Goal: Information Seeking & Learning: Learn about a topic

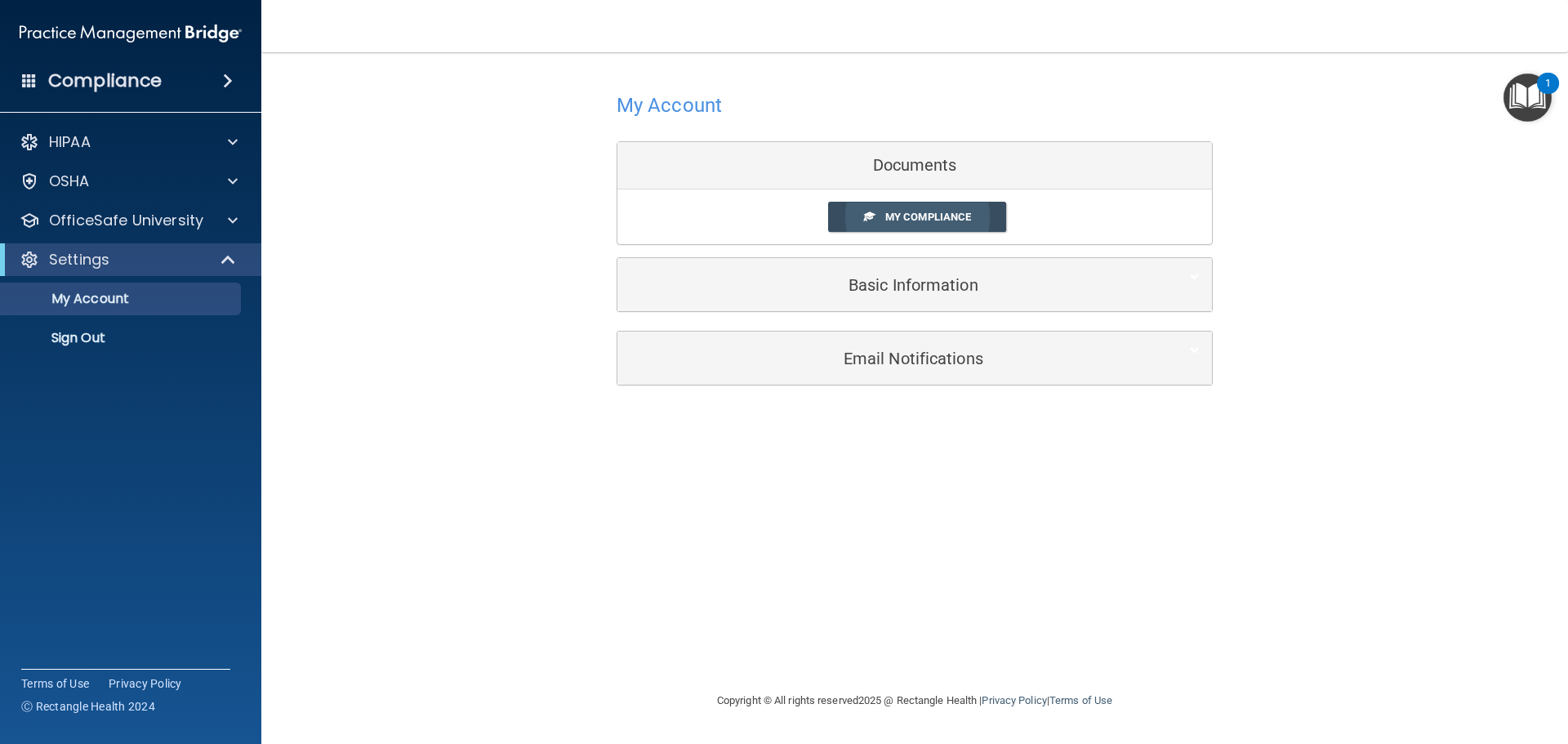
click at [965, 220] on span "My Compliance" at bounding box center [928, 217] width 86 height 12
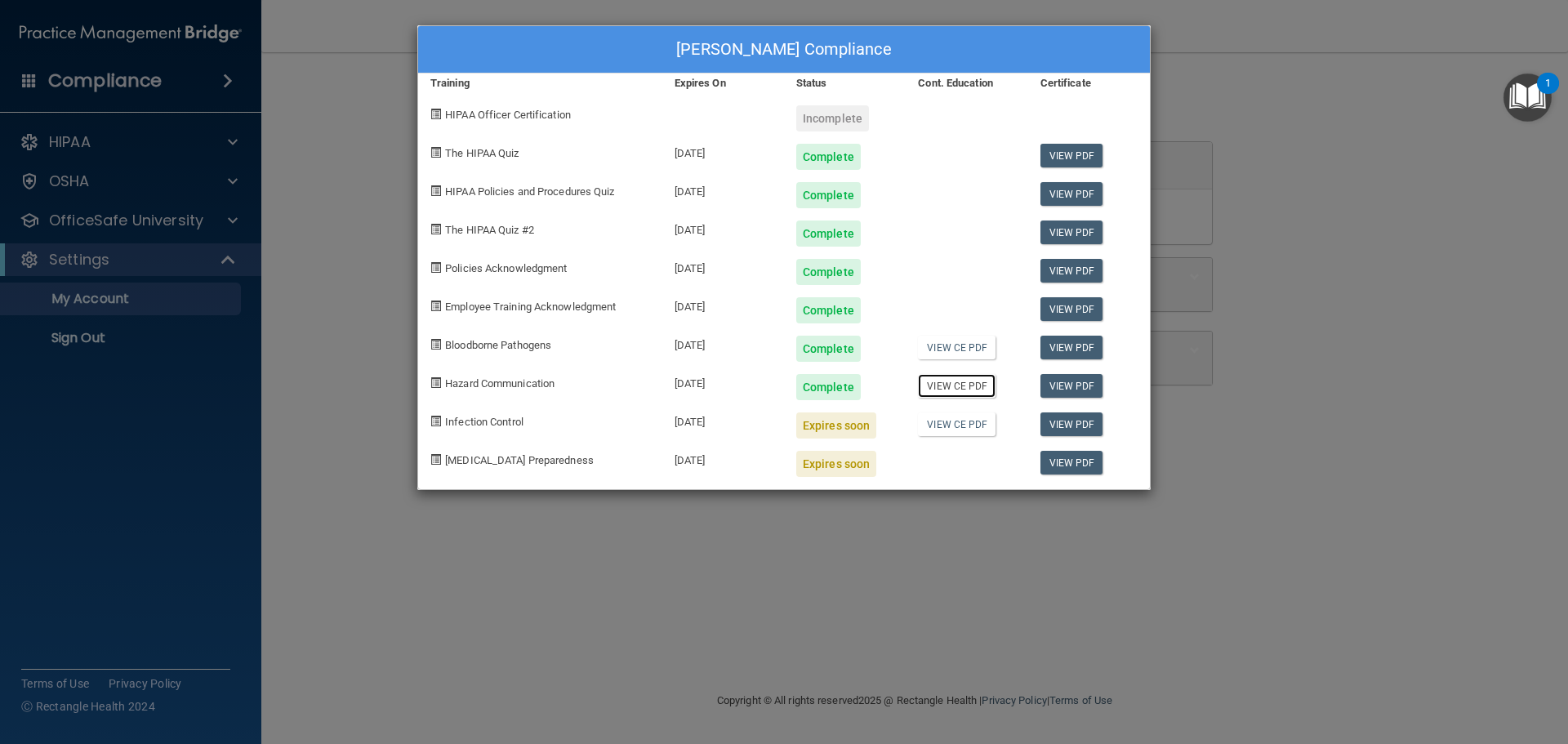
click at [960, 393] on link "View CE PDF" at bounding box center [956, 386] width 77 height 24
click at [1076, 389] on link "View PDF" at bounding box center [1072, 386] width 63 height 24
click at [1387, 398] on div "Keeley Brown's Compliance Training Expires On Status Cont. Education Certificat…" at bounding box center [784, 372] width 1568 height 744
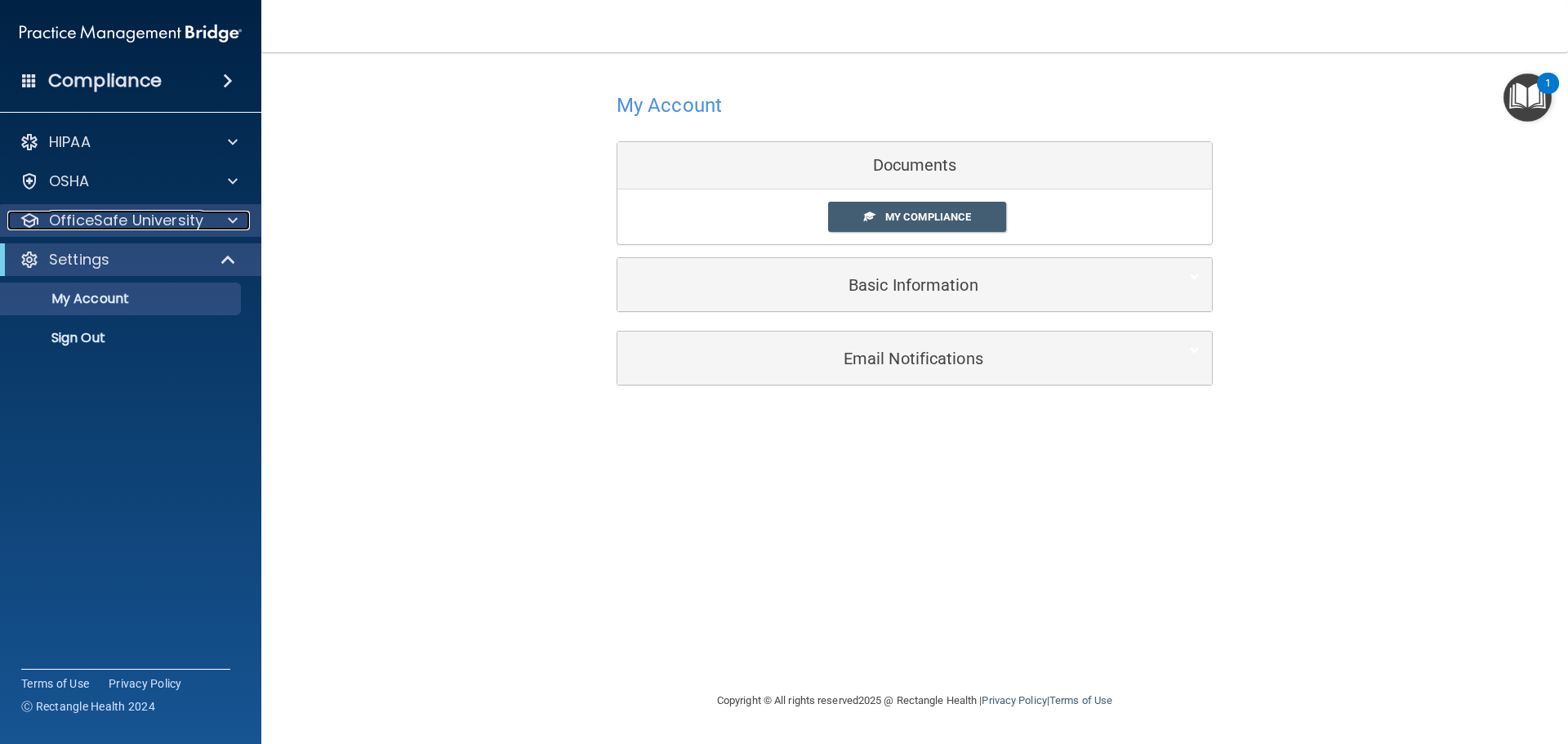
click at [224, 224] on div at bounding box center [230, 220] width 41 height 20
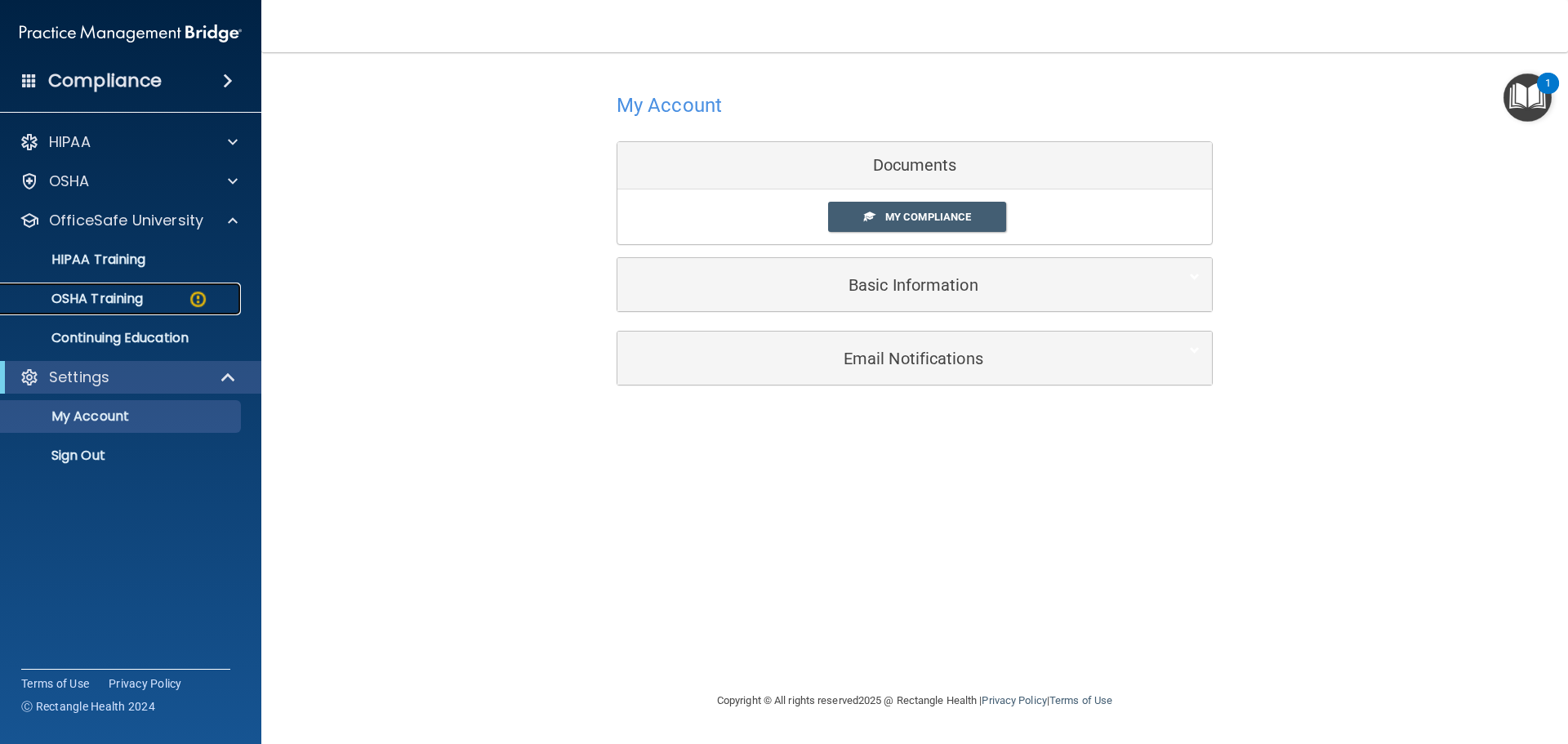
click at [177, 304] on div "OSHA Training" at bounding box center [122, 298] width 223 height 16
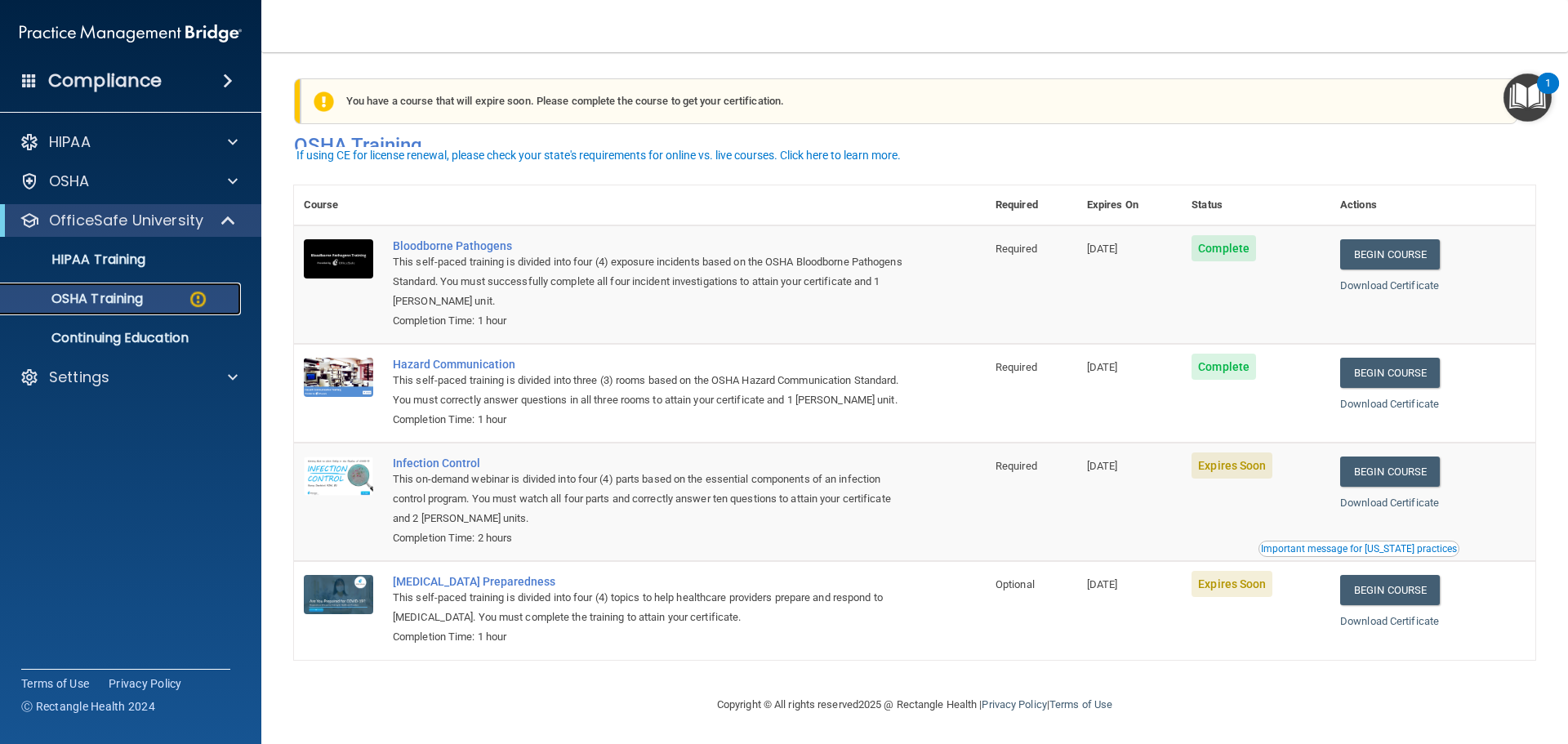
scroll to position [27, 0]
click at [1394, 477] on link "Begin Course" at bounding box center [1390, 472] width 99 height 31
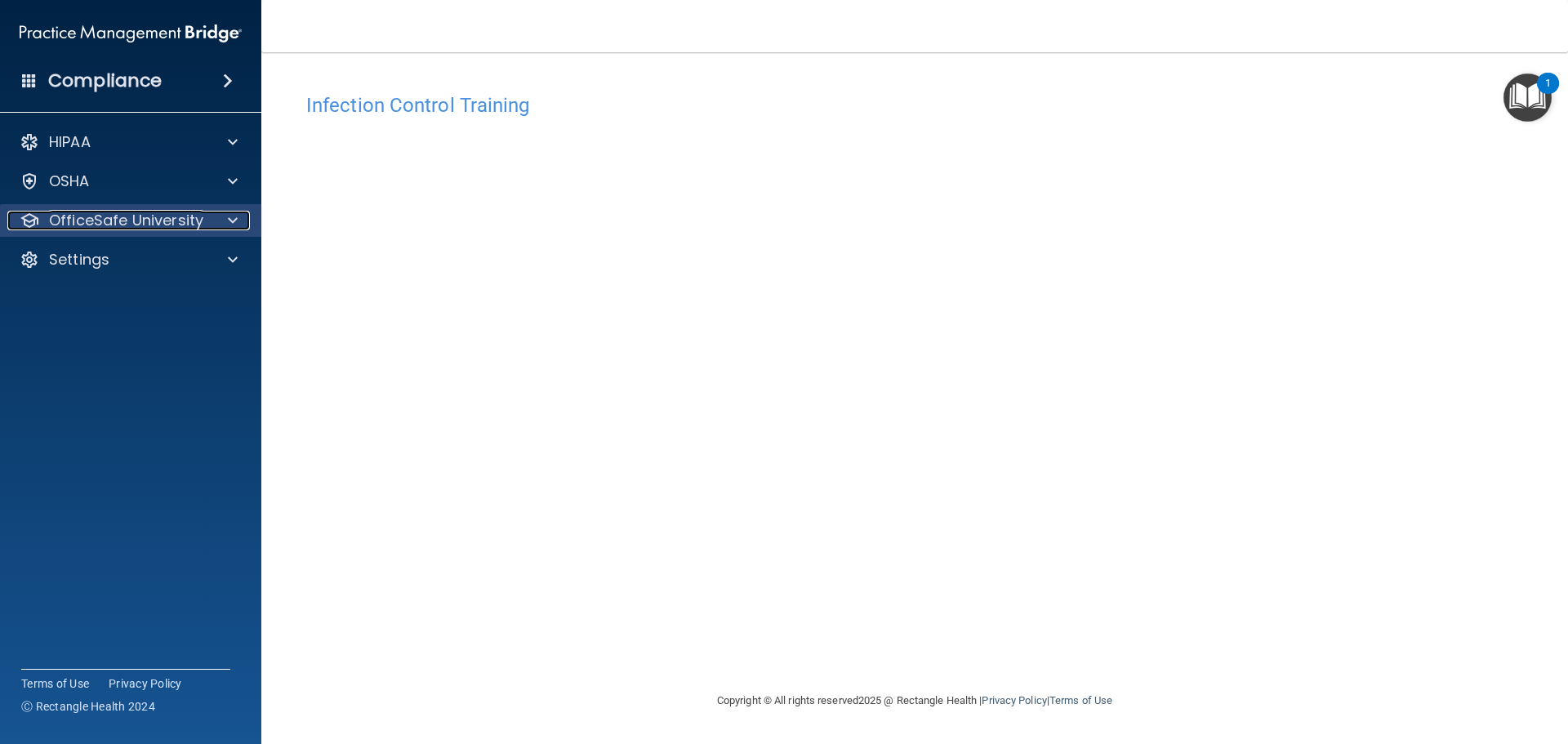
click at [159, 226] on p "OfficeSafe University" at bounding box center [127, 220] width 155 height 20
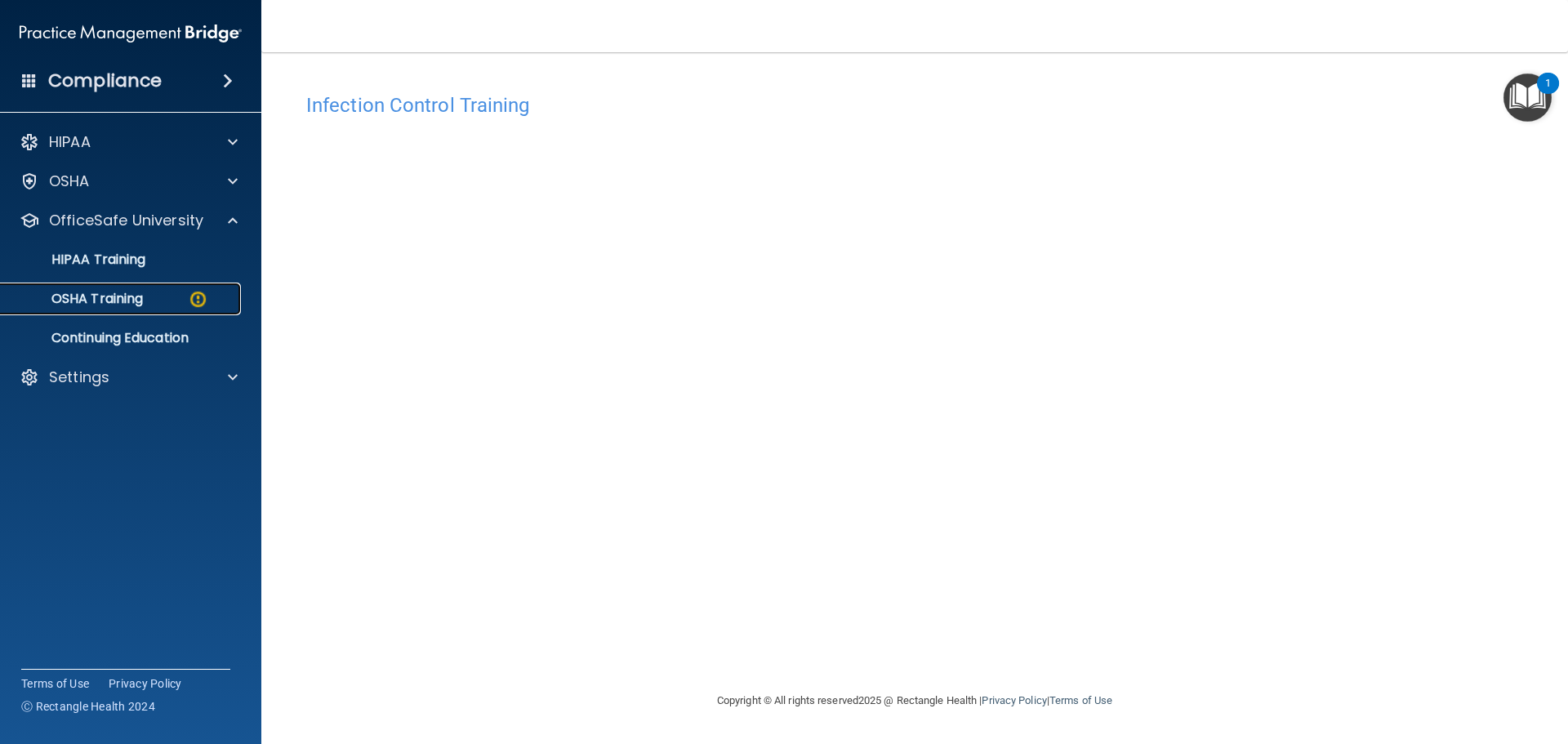
click at [188, 292] on img at bounding box center [198, 299] width 20 height 20
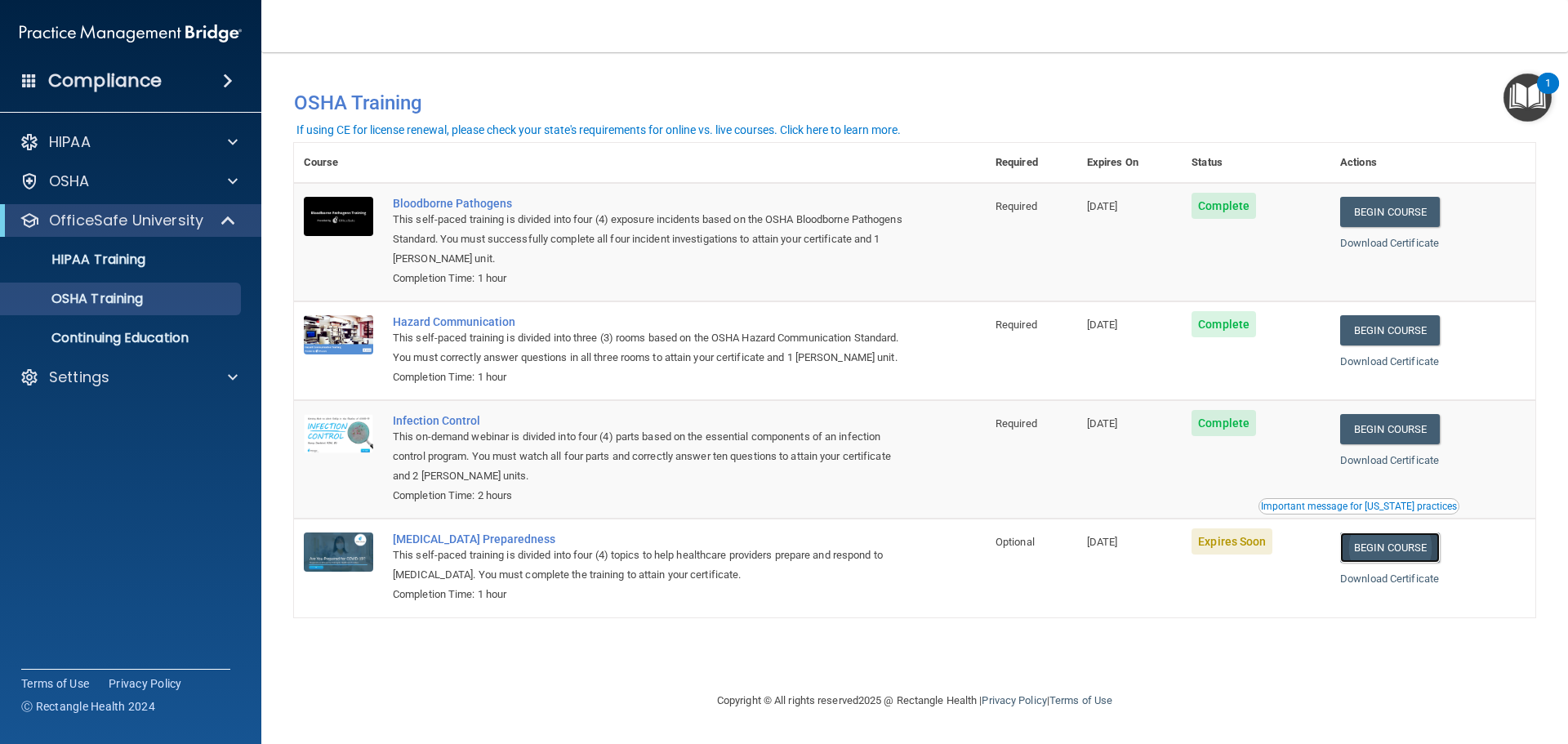
click at [1365, 563] on link "Begin Course" at bounding box center [1390, 548] width 99 height 31
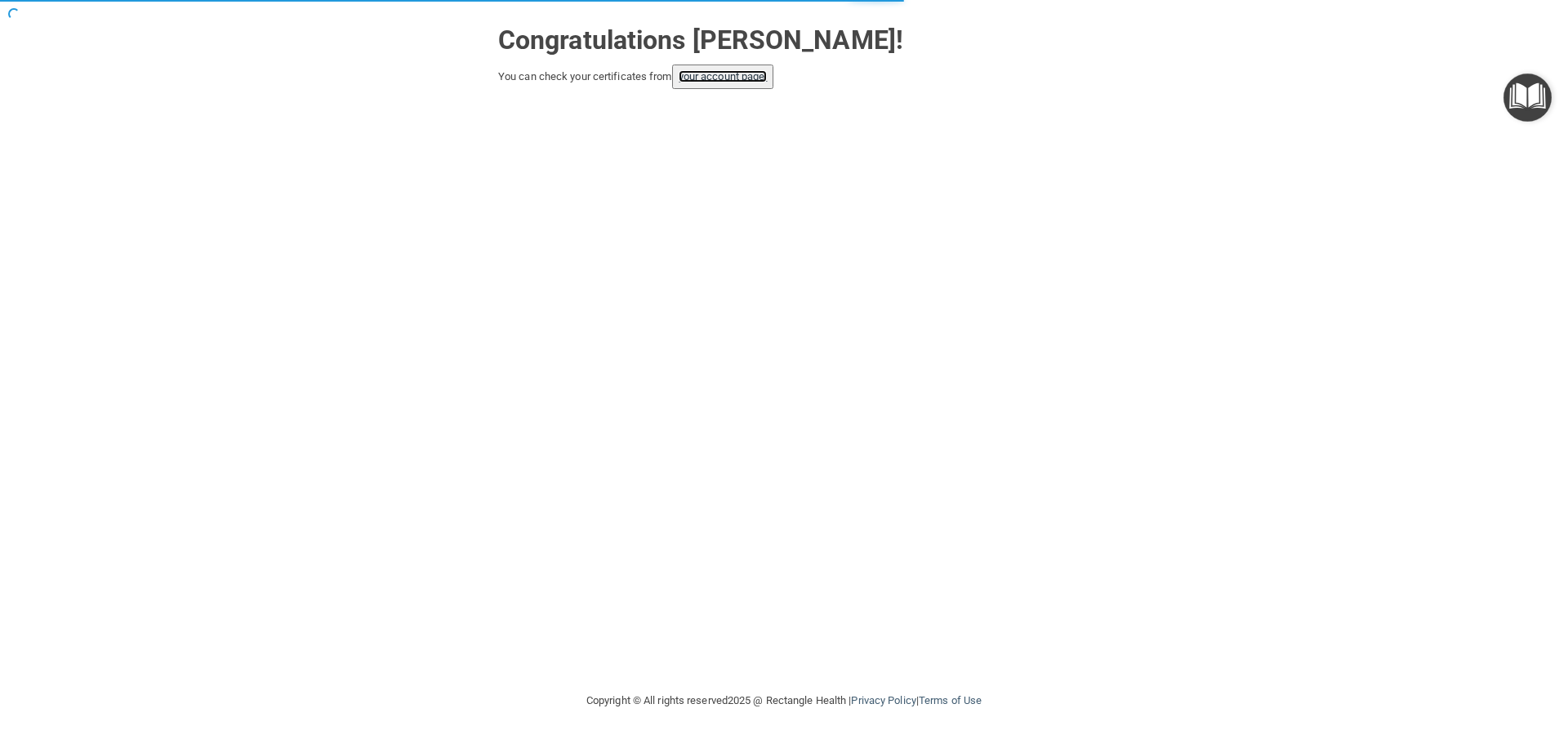
click at [736, 74] on link "your account page!" at bounding box center [722, 77] width 89 height 12
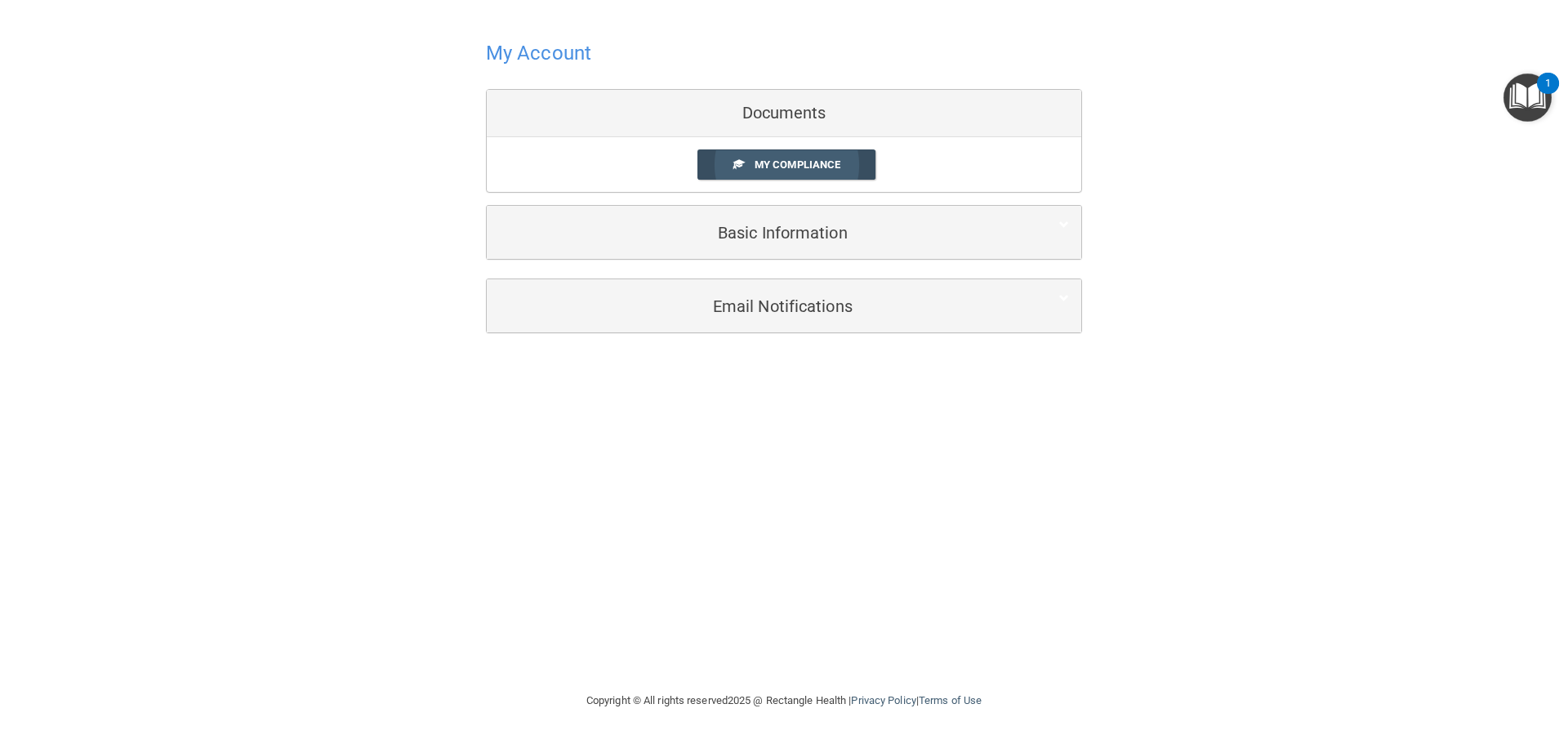
click at [852, 165] on link "My Compliance" at bounding box center [787, 165] width 178 height 31
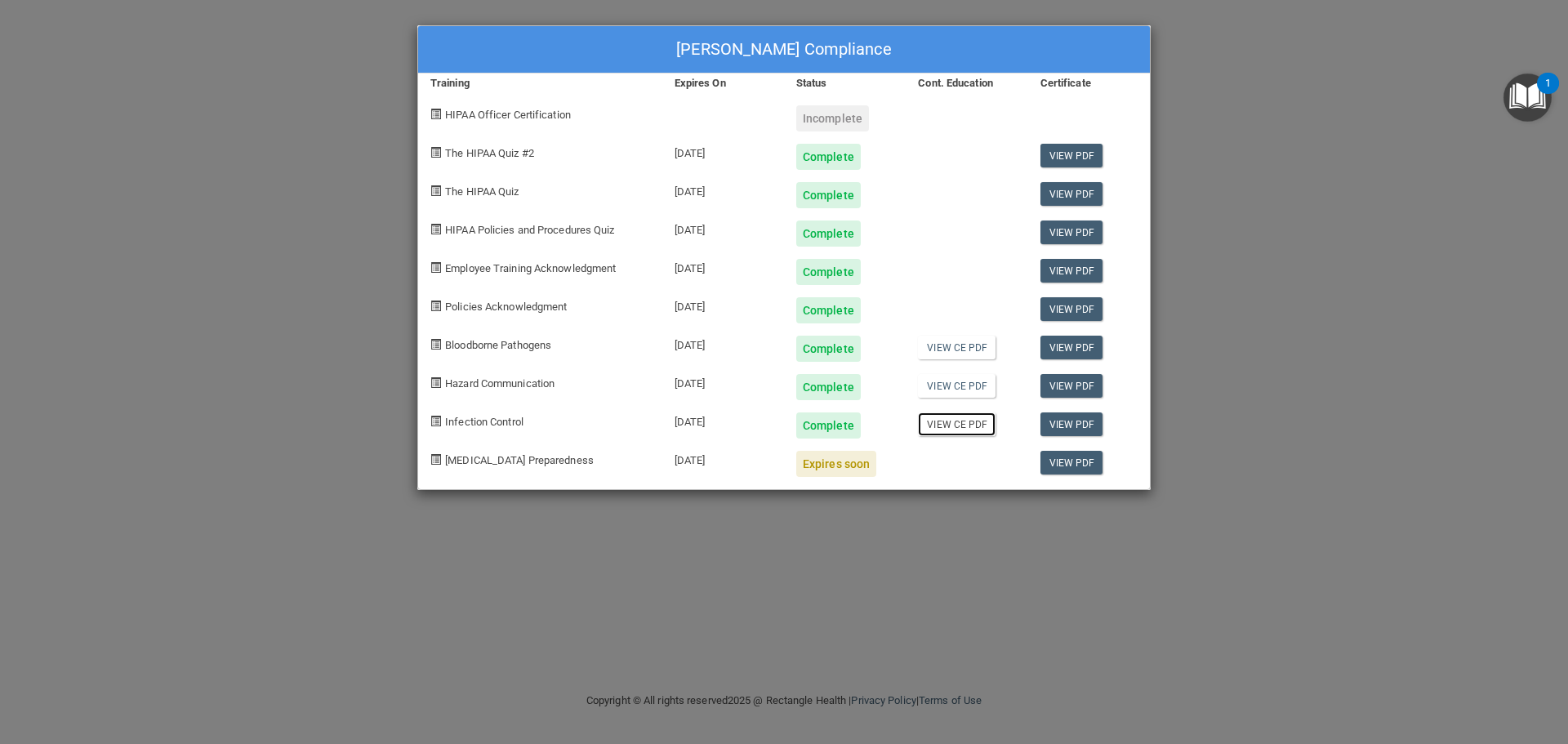
click at [965, 426] on link "View CE PDF" at bounding box center [956, 424] width 77 height 24
click at [1071, 428] on link "View PDF" at bounding box center [1072, 424] width 63 height 24
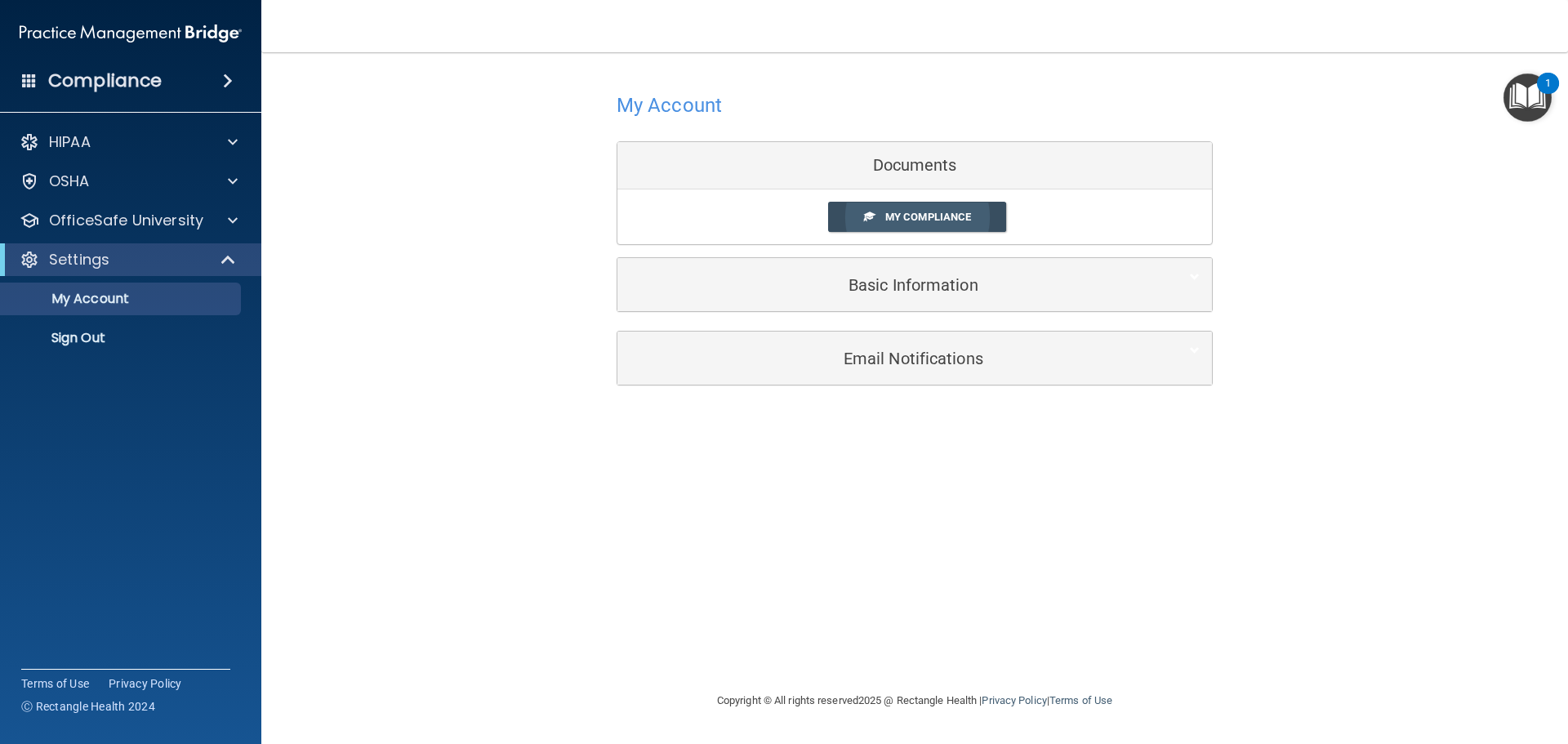
click at [854, 210] on link "My Compliance" at bounding box center [917, 217] width 178 height 31
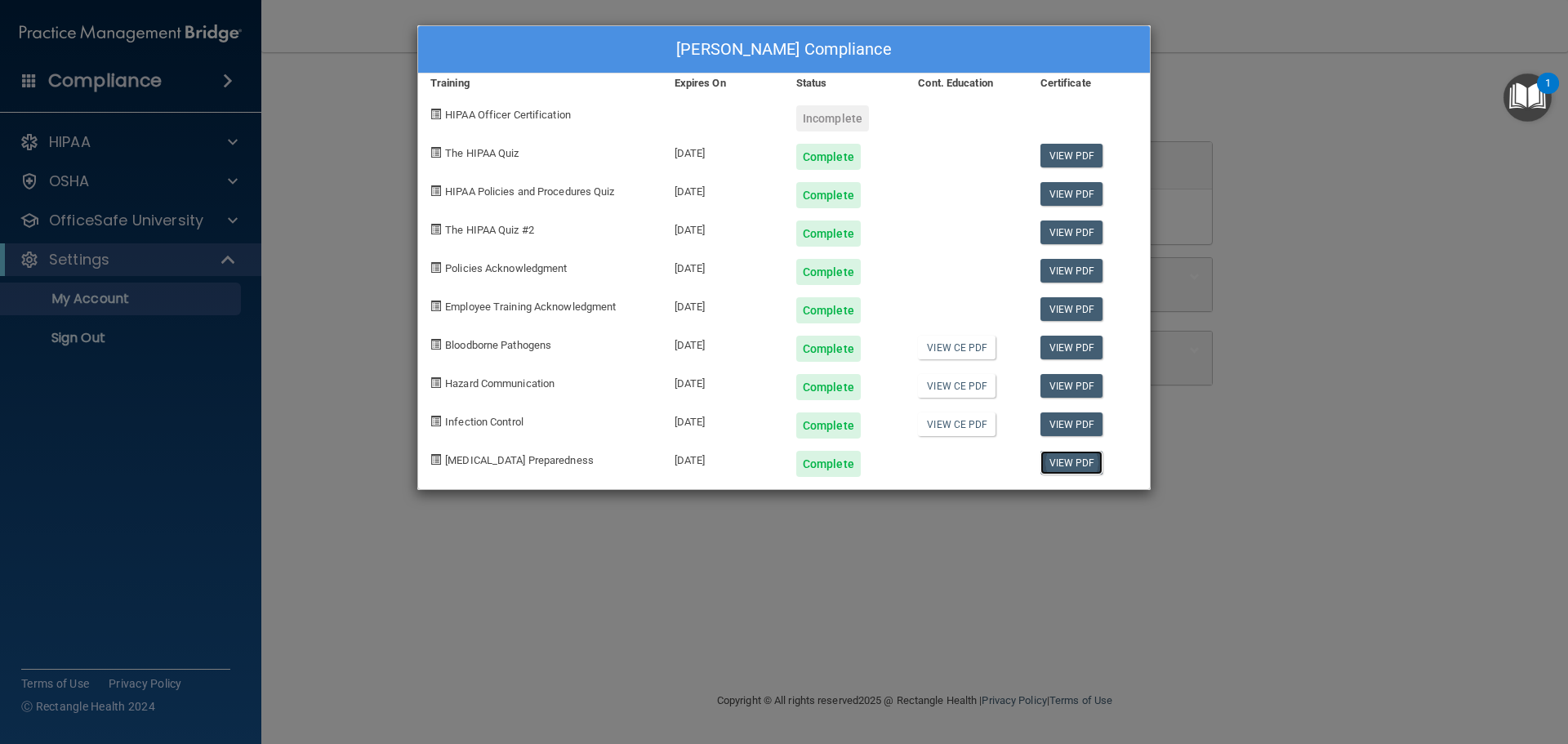
click at [1061, 464] on link "View PDF" at bounding box center [1072, 463] width 63 height 24
